Goal: Task Accomplishment & Management: Use online tool/utility

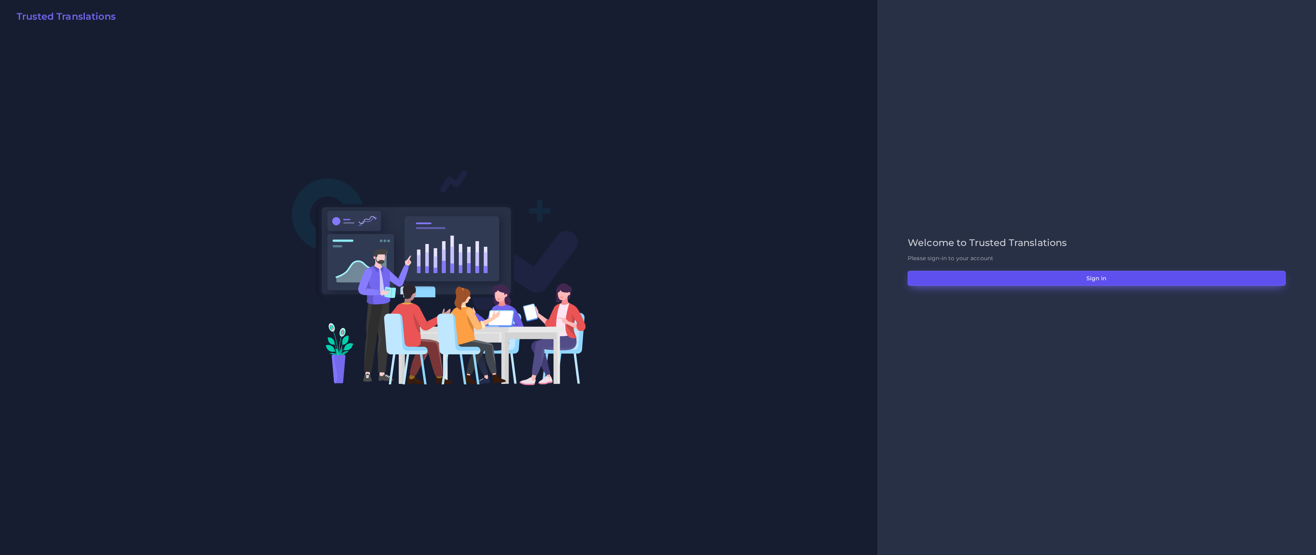
click at [1116, 275] on button "Sign in" at bounding box center [1097, 278] width 378 height 15
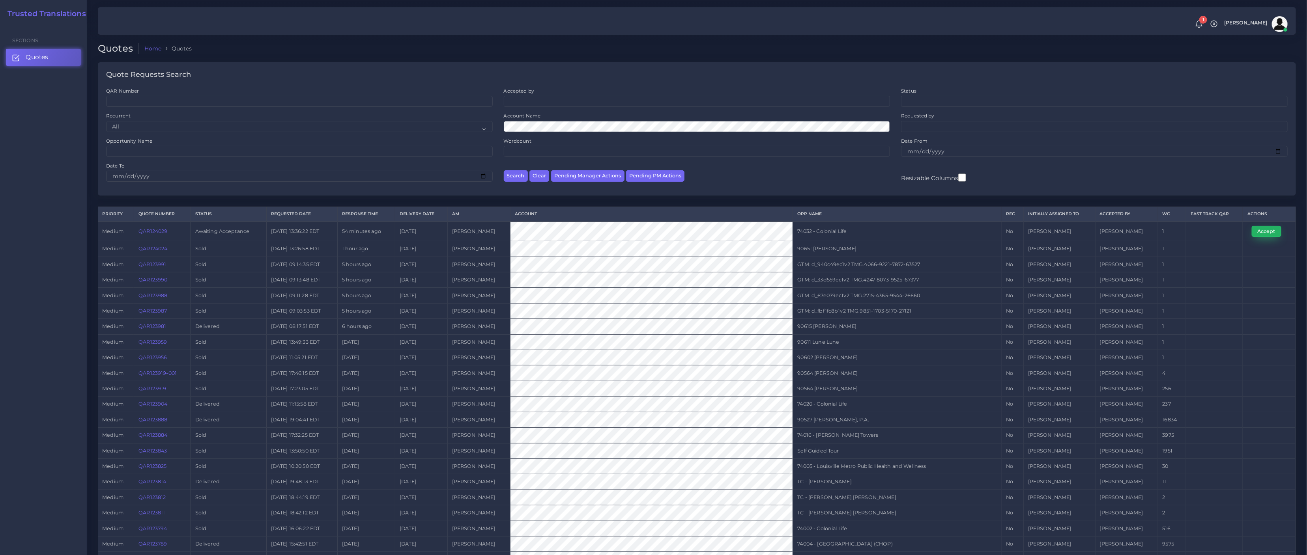
click at [1261, 234] on button "Accept" at bounding box center [1267, 231] width 30 height 11
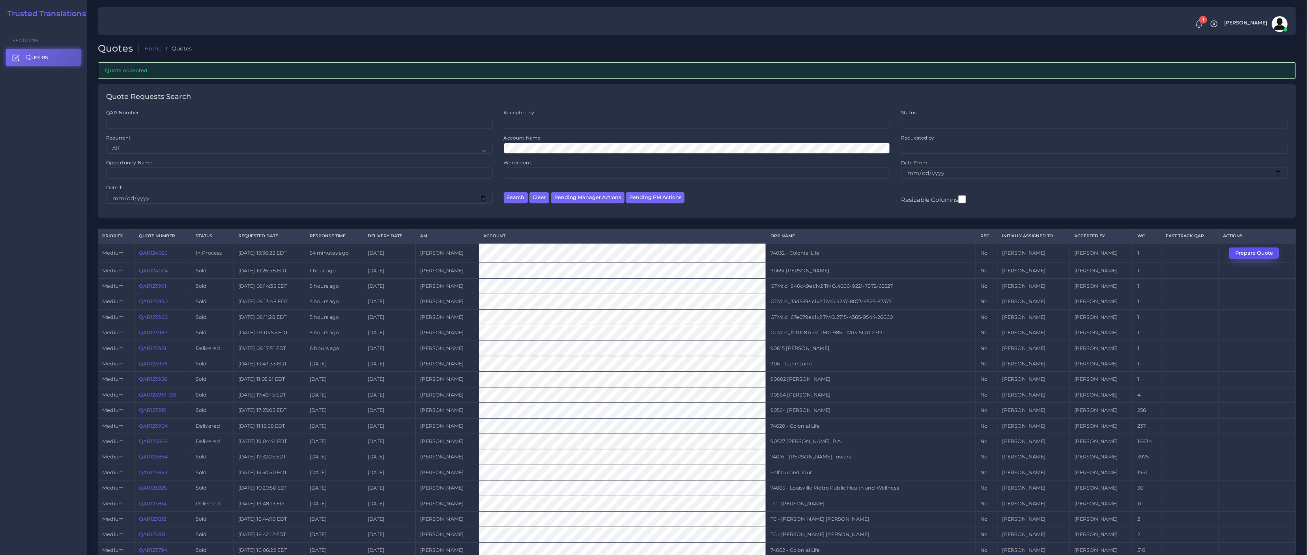
click at [1253, 254] on button "Prepare Quote" at bounding box center [1254, 253] width 50 height 11
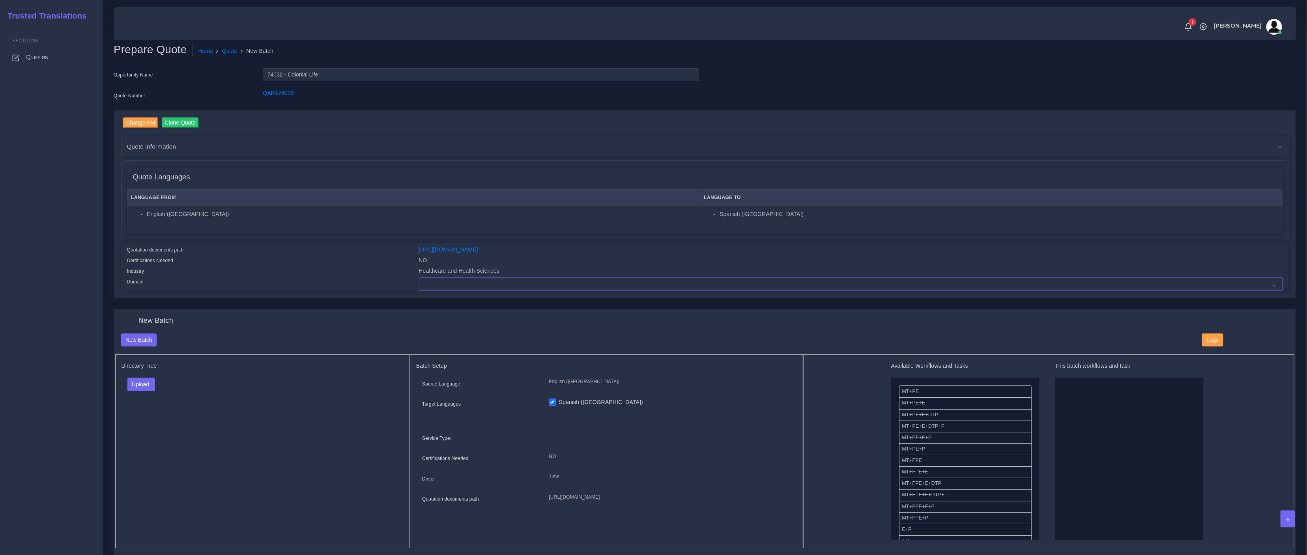
click at [446, 288] on select "- Advertising and Media Agriculture, Forestry and Fishing Architecture, Buildin…" at bounding box center [851, 284] width 864 height 13
select select "Healthcare and Health Sciences"
click at [419, 278] on select "- Advertising and Media Agriculture, Forestry and Fishing Architecture, Buildin…" at bounding box center [851, 284] width 864 height 13
click at [313, 398] on div "Directory Tree Upload Folder Files un/check all" at bounding box center [262, 452] width 295 height 194
click at [137, 380] on button "Upload" at bounding box center [141, 384] width 28 height 13
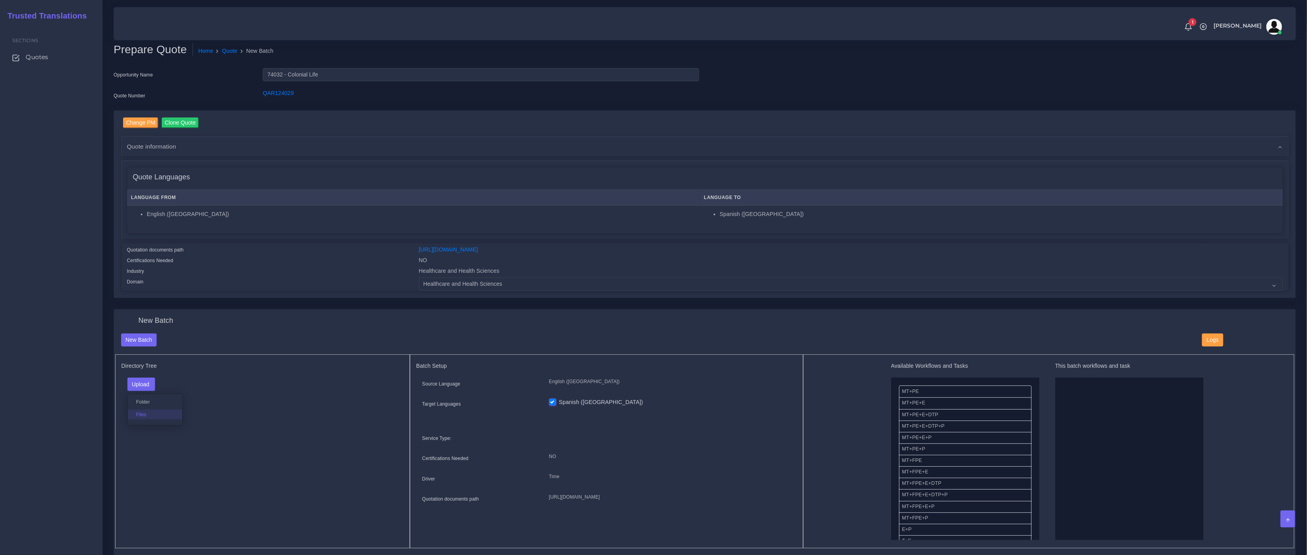
click at [145, 411] on label "Files" at bounding box center [155, 415] width 54 height 10
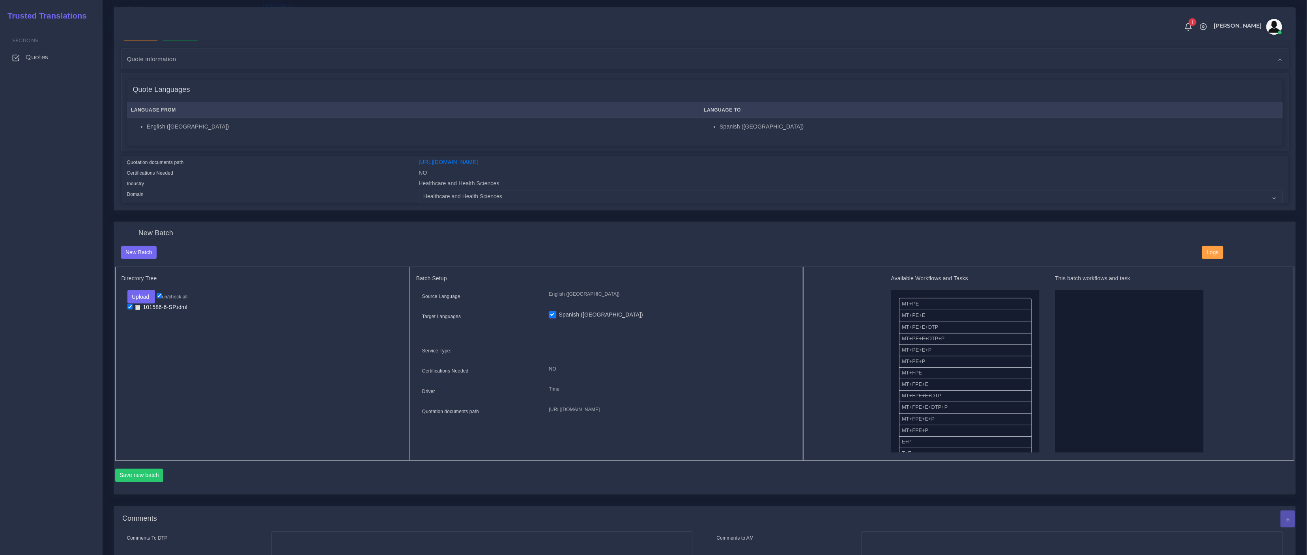
scroll to position [114, 0]
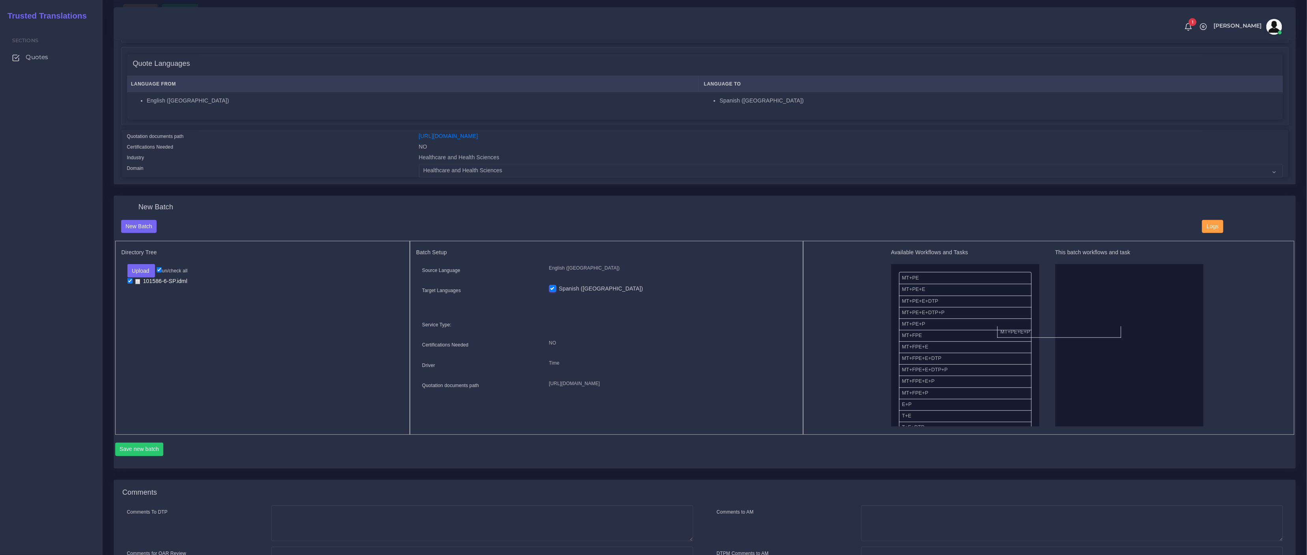
drag, startPoint x: 1013, startPoint y: 328, endPoint x: 1057, endPoint y: 325, distance: 44.7
drag, startPoint x: 924, startPoint y: 402, endPoint x: 1031, endPoint y: 402, distance: 106.9
click at [141, 445] on button "Save new batch" at bounding box center [139, 449] width 49 height 13
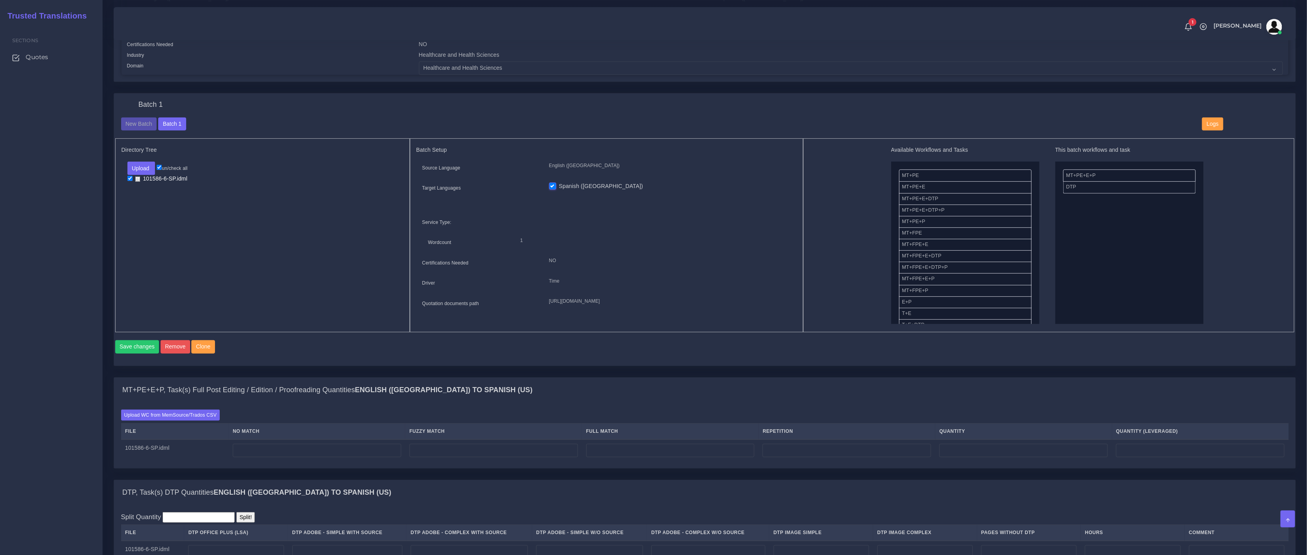
scroll to position [327, 0]
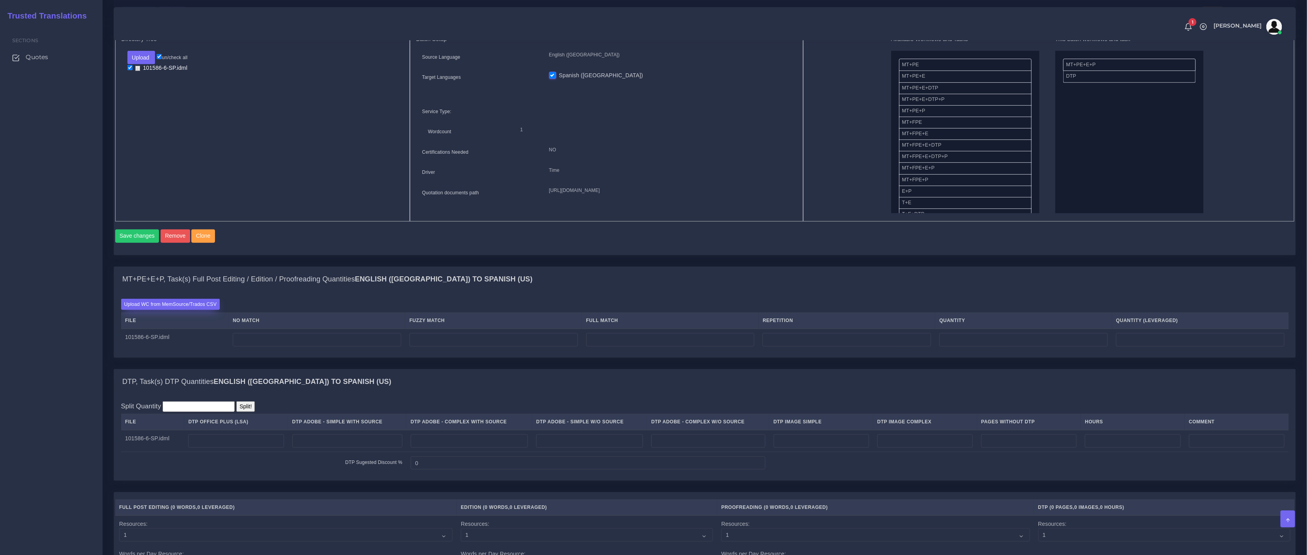
click at [184, 310] on label "Upload WC from MemSource/Trados CSV" at bounding box center [170, 304] width 99 height 11
click at [0, 0] on input "Upload WC from MemSource/Trados CSV" at bounding box center [0, 0] width 0 height 0
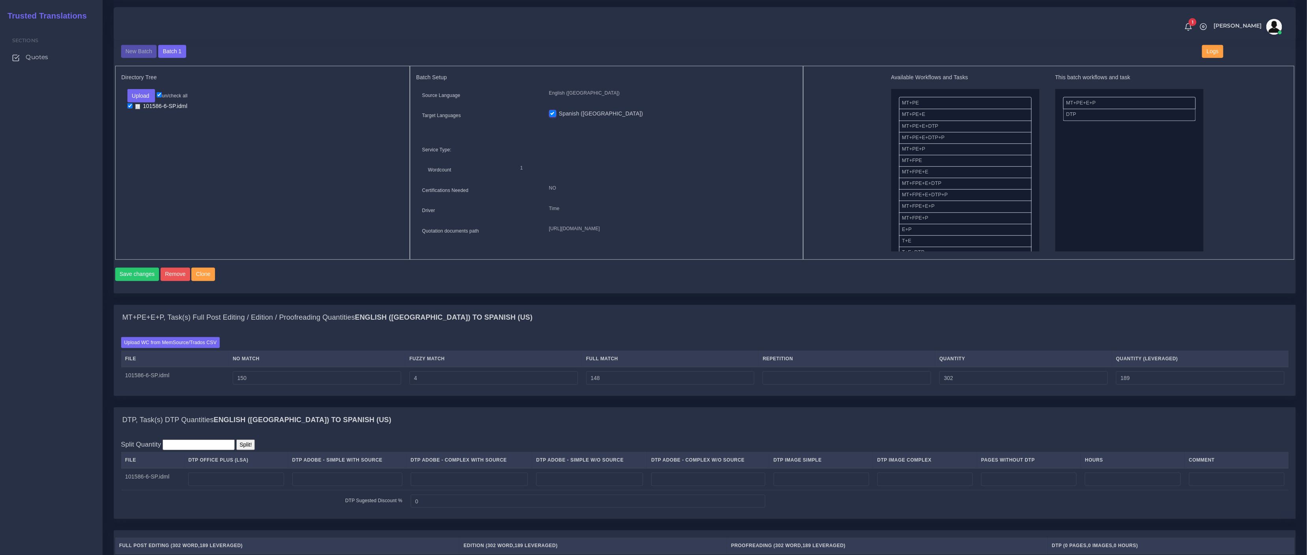
scroll to position [358, 0]
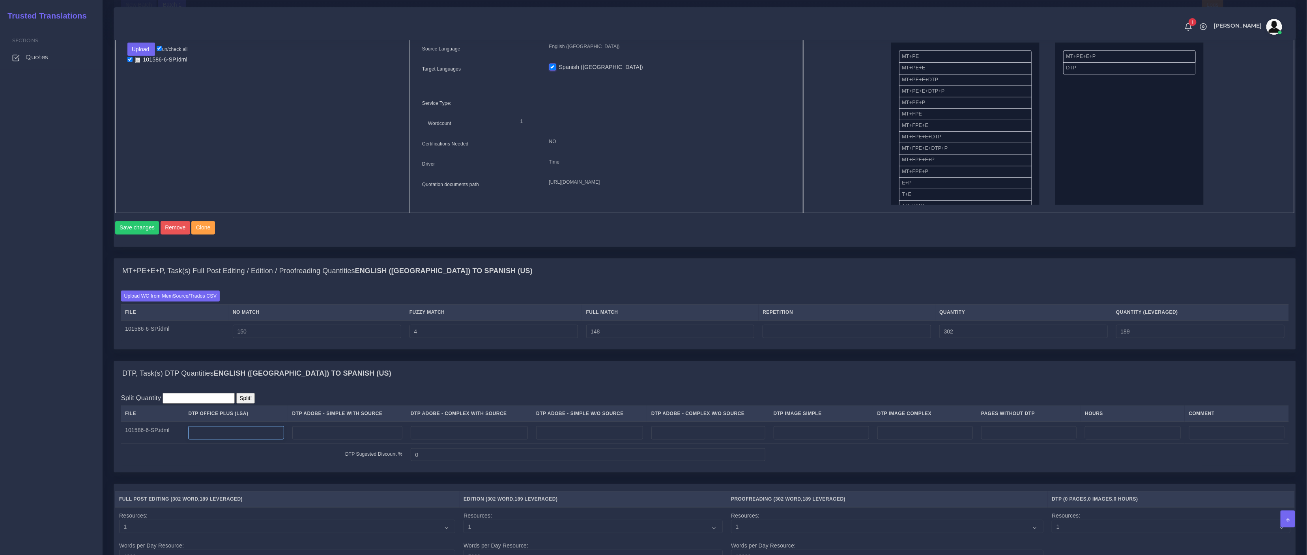
click at [267, 440] on input "number" at bounding box center [235, 432] width 95 height 13
click at [490, 444] on td at bounding box center [468, 433] width 125 height 22
click at [499, 440] on input "number" at bounding box center [469, 432] width 117 height 13
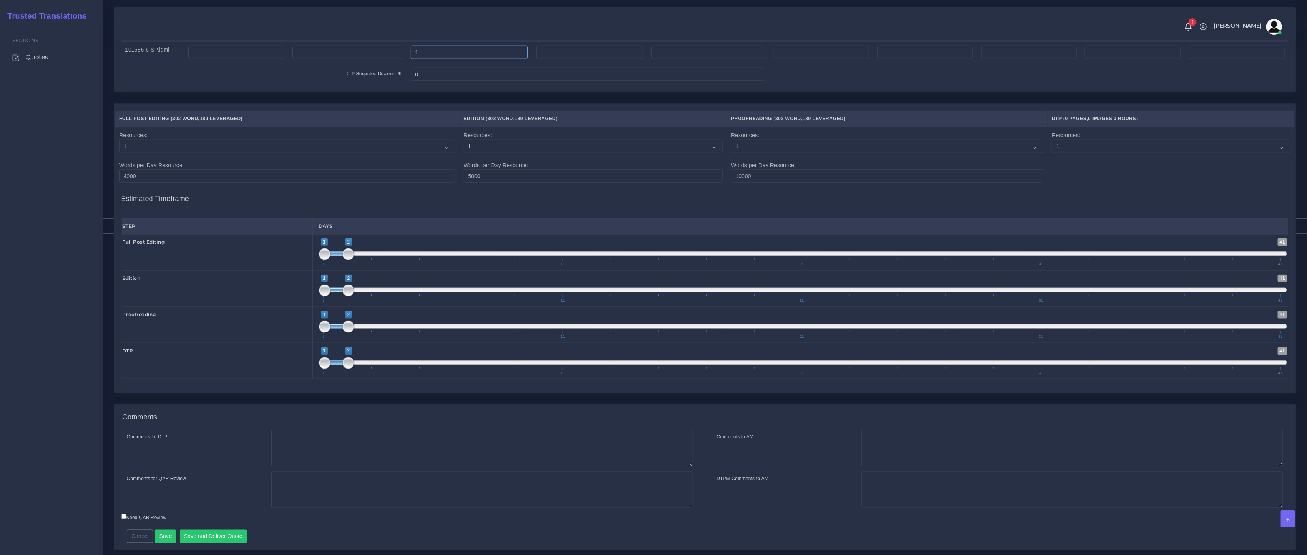
scroll to position [767, 0]
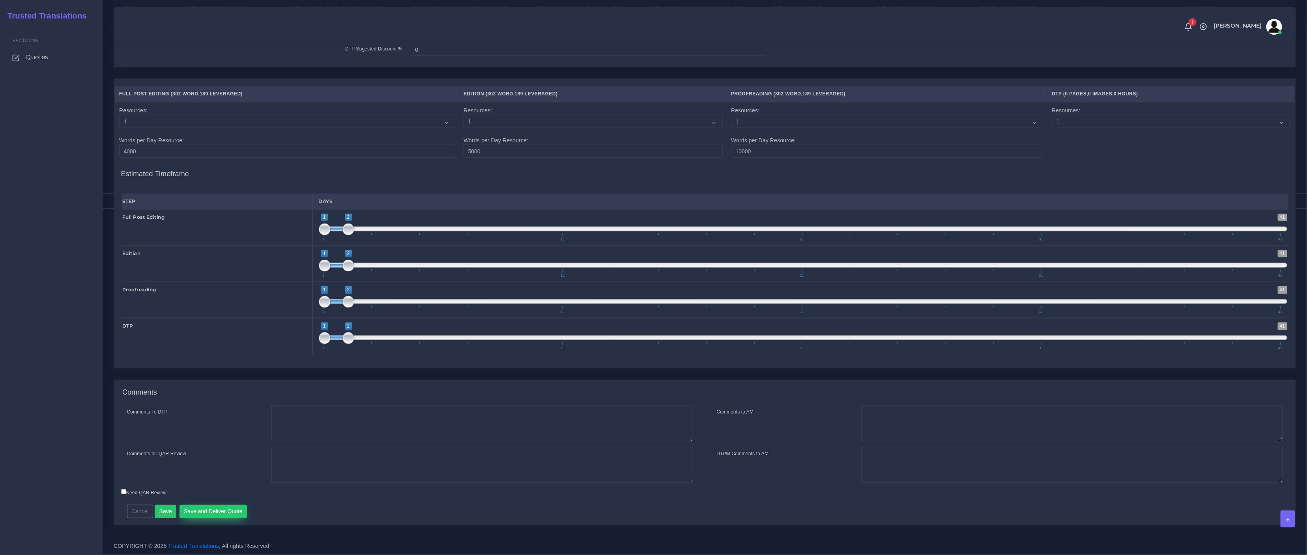
type input "1"
click at [245, 512] on button "Save and Deliver Quote" at bounding box center [214, 511] width 68 height 13
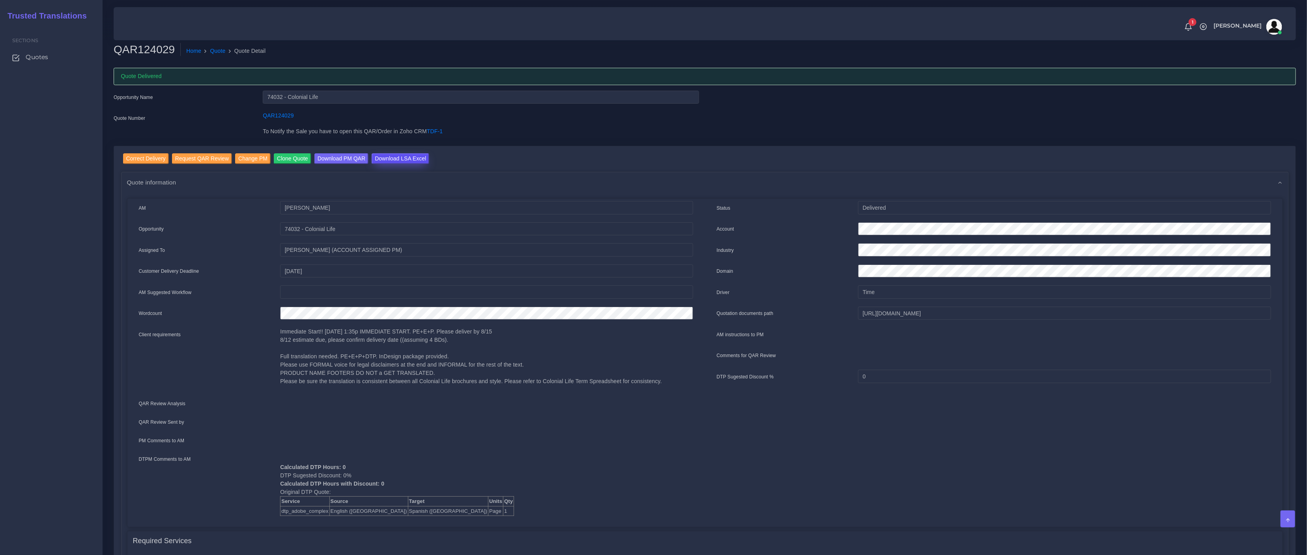
drag, startPoint x: 423, startPoint y: 160, endPoint x: 419, endPoint y: 158, distance: 4.1
click at [423, 159] on input "Download LSA Excel" at bounding box center [401, 158] width 58 height 11
click at [134, 157] on input "Correct Delivery" at bounding box center [146, 158] width 46 height 11
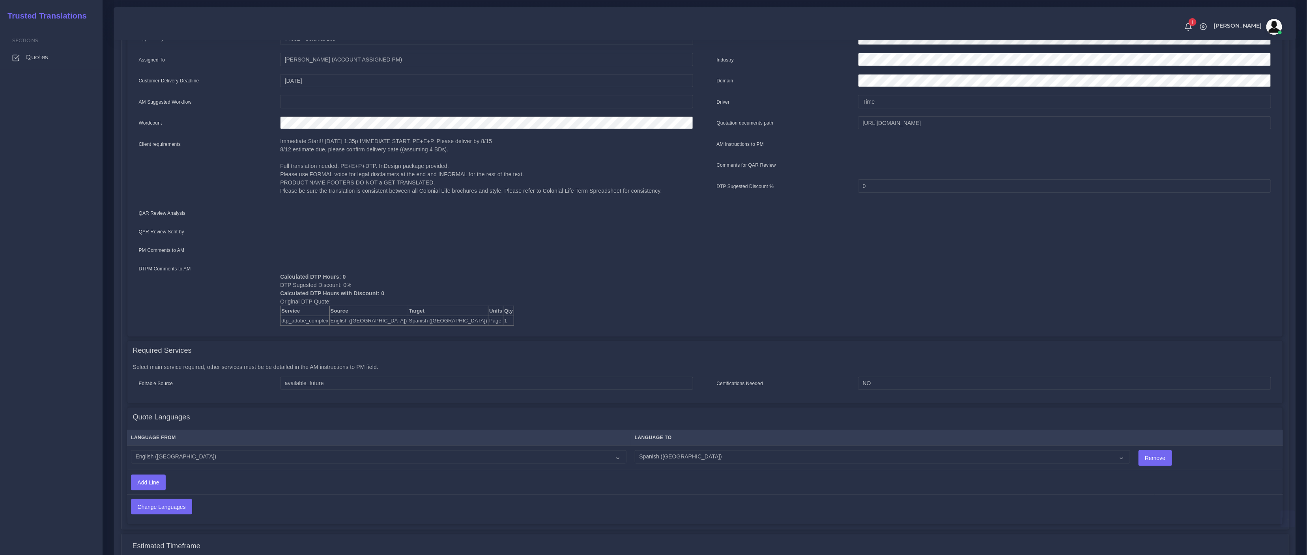
scroll to position [232, 0]
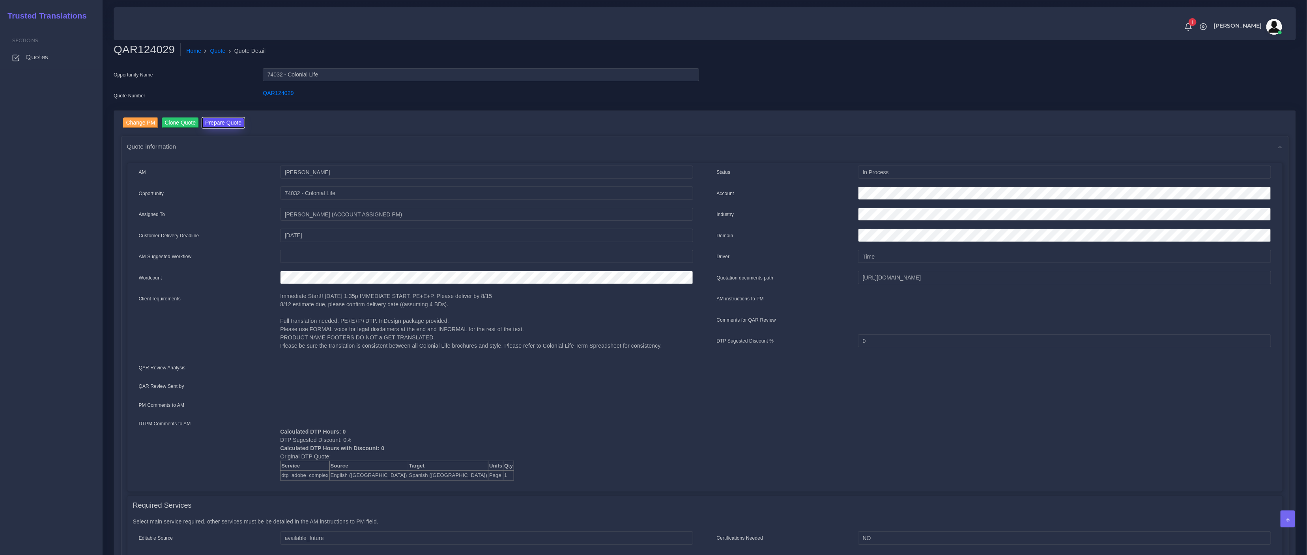
click at [219, 120] on button "Prepare Quote" at bounding box center [223, 123] width 43 height 11
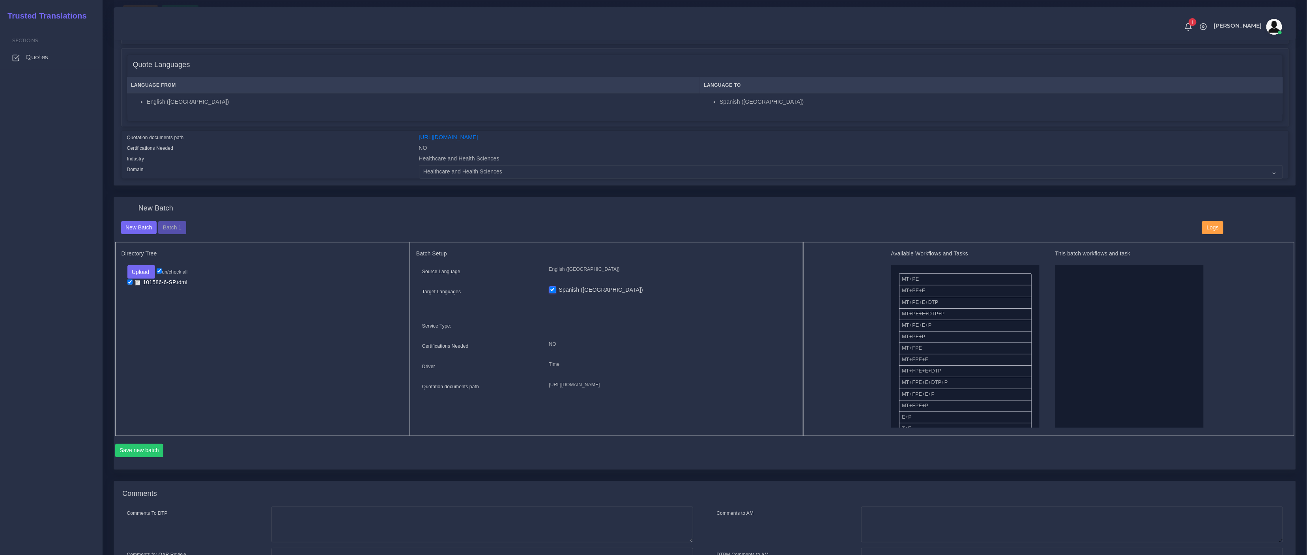
scroll to position [141, 0]
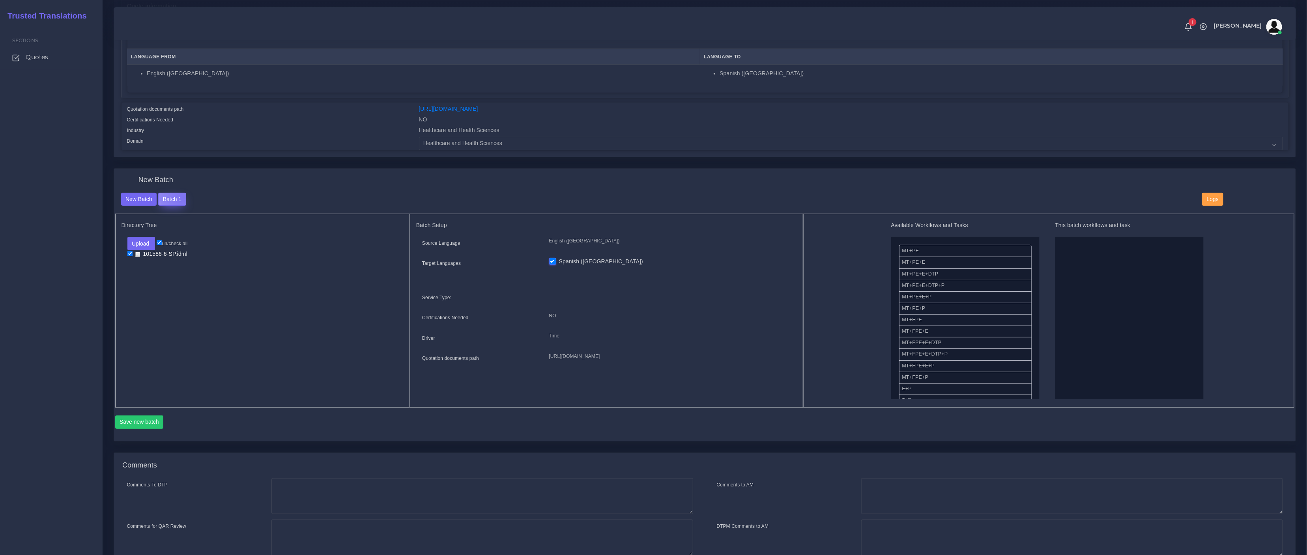
click at [183, 196] on button "Batch 1" at bounding box center [172, 199] width 28 height 13
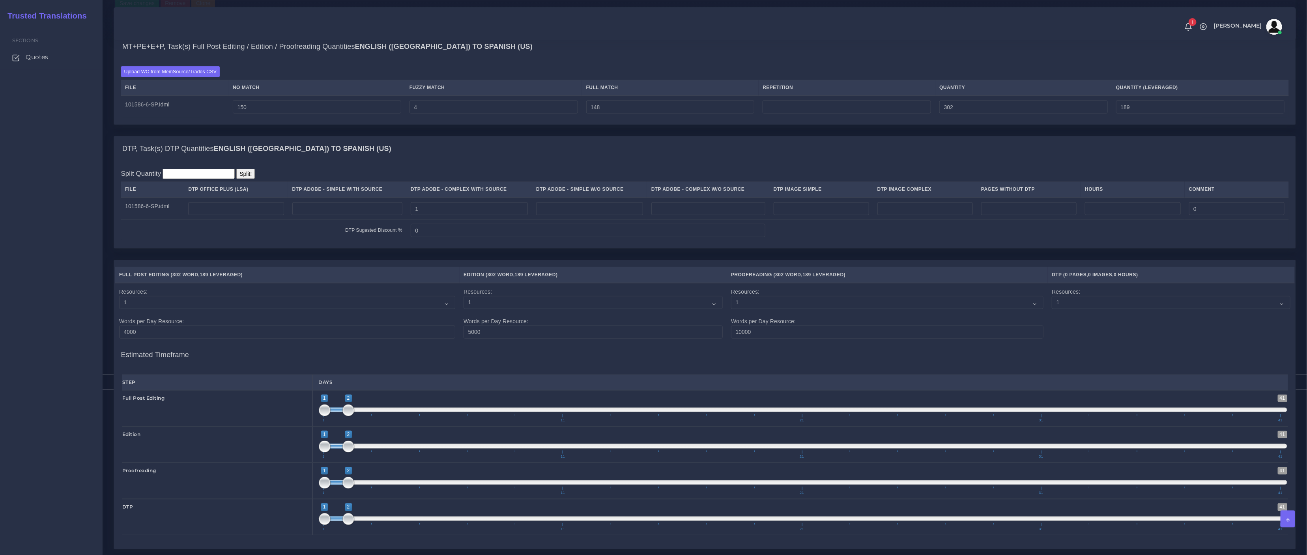
scroll to position [744, 0]
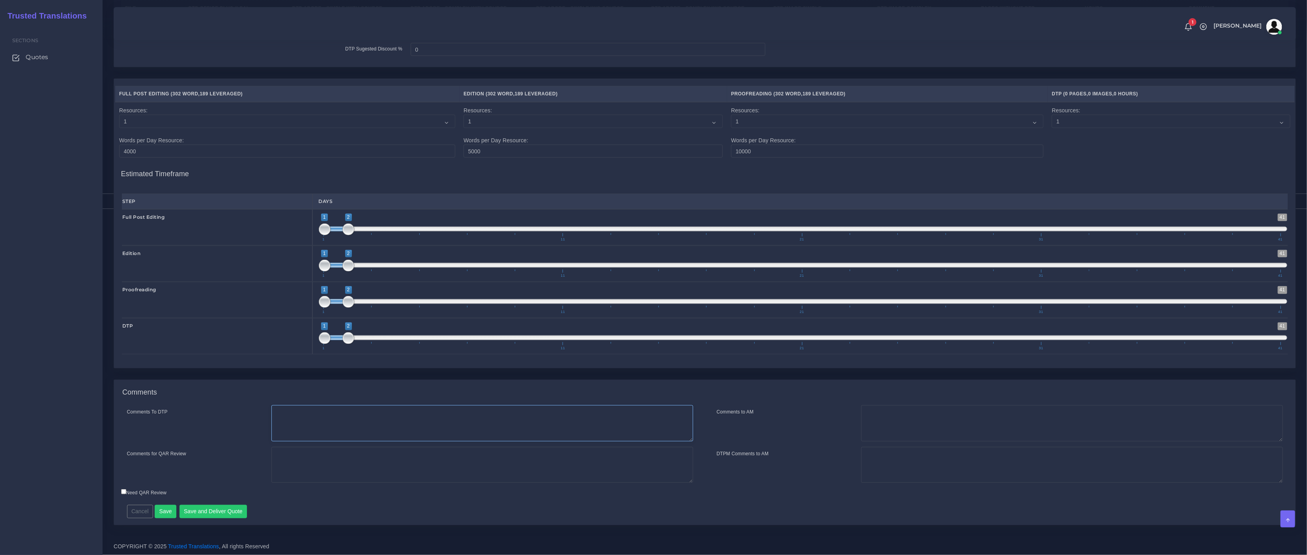
click at [296, 438] on textarea "Comments To DTP" at bounding box center [482, 424] width 422 height 36
paste textarea "Same usual LSA - Colonial Life Instructions."
type textarea "Same usual LSA - Colonial Life Instructions."
click at [198, 512] on button "Save and Deliver Quote" at bounding box center [214, 511] width 68 height 13
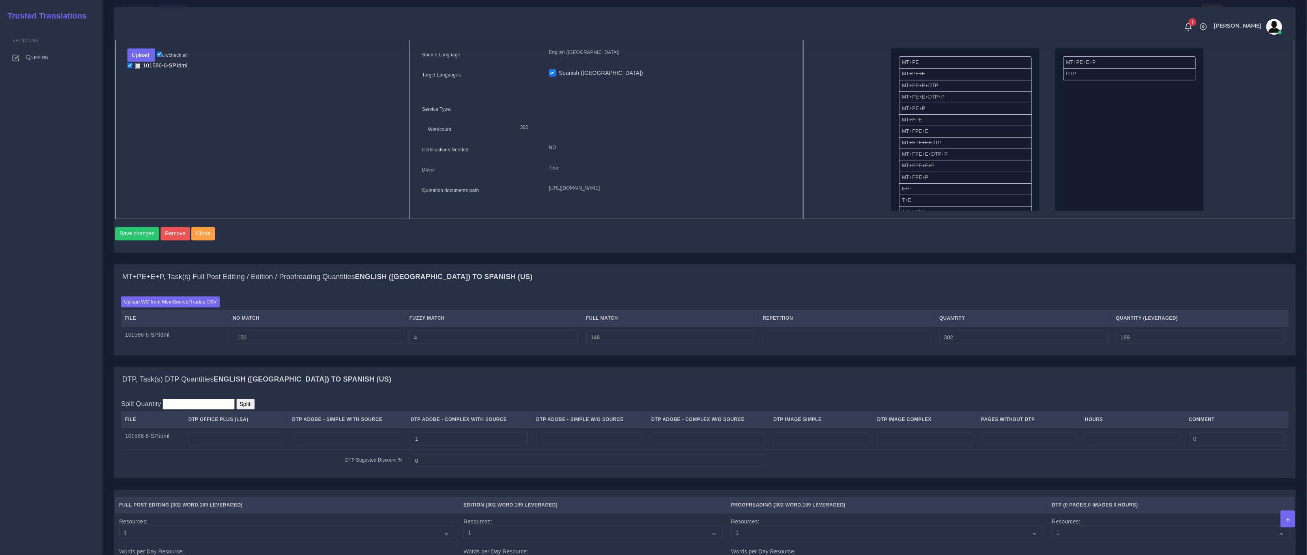
scroll to position [0, 0]
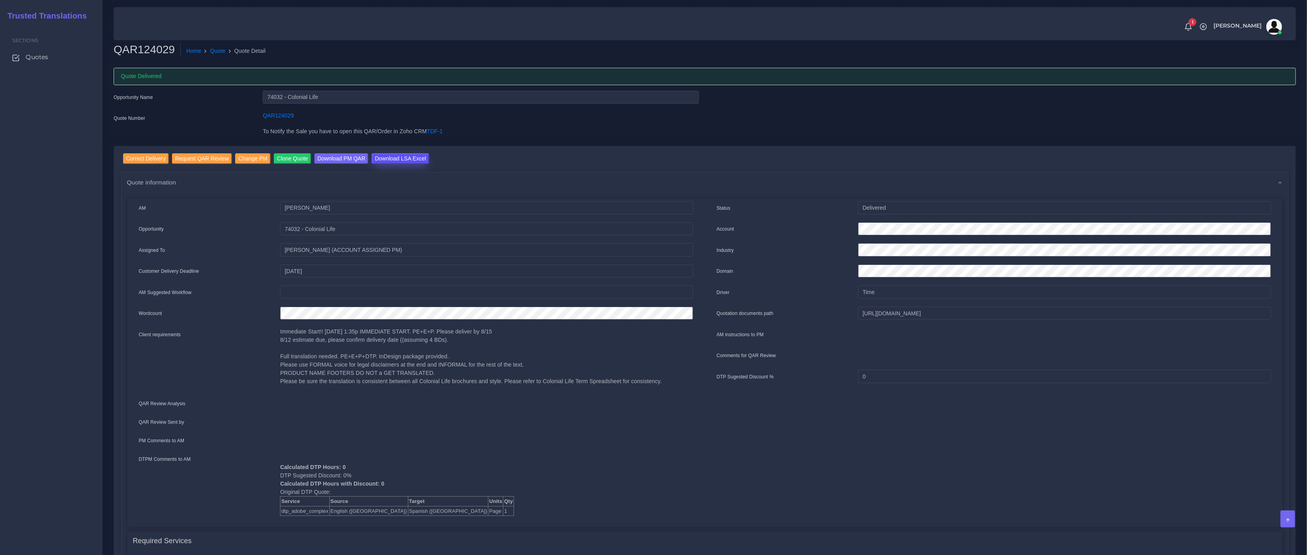
click at [415, 159] on input "Download LSA Excel" at bounding box center [401, 158] width 58 height 11
click at [276, 95] on input "74032 - Colonial Life" at bounding box center [481, 97] width 436 height 13
click at [289, 89] on div "Quote Delivered" at bounding box center [705, 79] width 1194 height 23
click at [278, 94] on input "74032 - Colonial Life" at bounding box center [481, 97] width 436 height 13
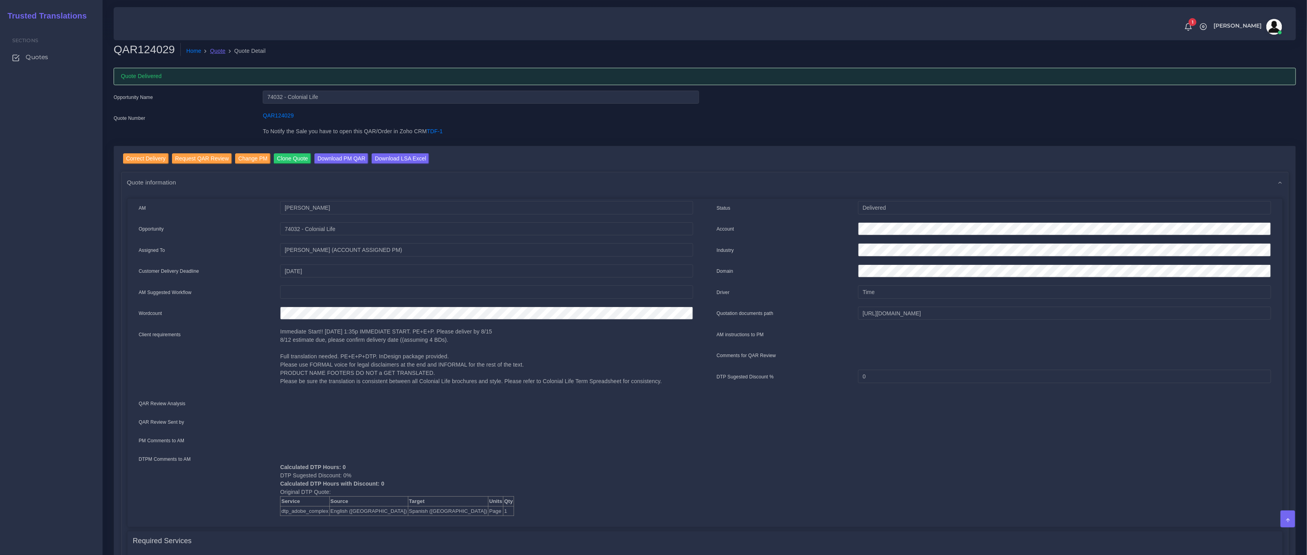
click at [223, 52] on link "Quote" at bounding box center [217, 51] width 15 height 8
